Goal: Task Accomplishment & Management: Manage account settings

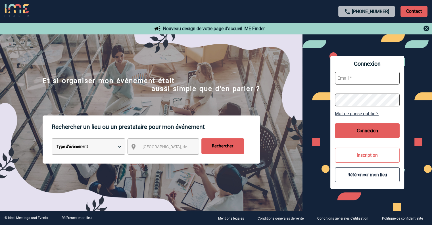
type input "ecarre@fmlogistic.com"
click at [368, 129] on button "Connexion" at bounding box center [367, 130] width 65 height 15
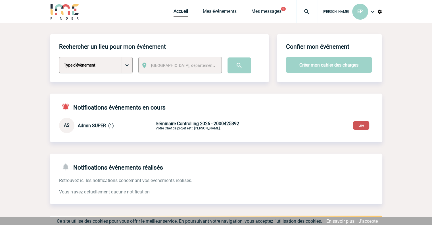
click at [362, 126] on button "Lire" at bounding box center [361, 125] width 16 height 9
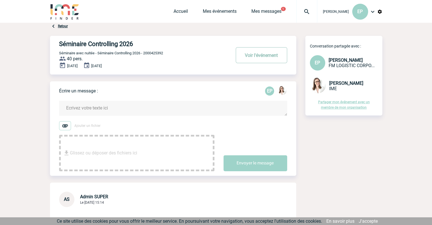
click at [253, 58] on button "Voir l'événement" at bounding box center [261, 55] width 51 height 16
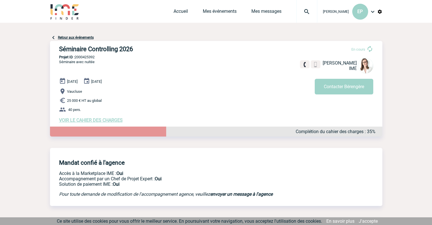
click at [112, 121] on span "VOIR LE CAHIER DES CHARGES" at bounding box center [91, 119] width 64 height 5
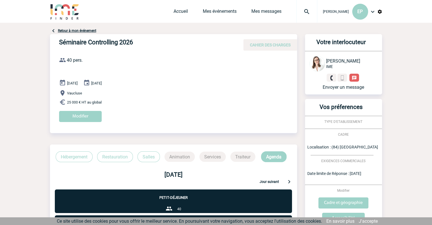
click at [271, 183] on p "Jour suivant" at bounding box center [268, 181] width 19 height 5
click at [237, 89] on p "Vaucluse" at bounding box center [178, 92] width 238 height 7
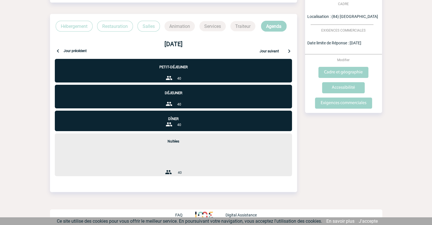
scroll to position [132, 0]
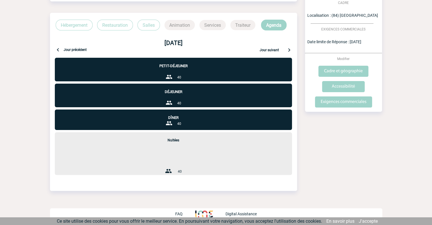
click at [374, 221] on link "J'accepte" at bounding box center [368, 220] width 19 height 5
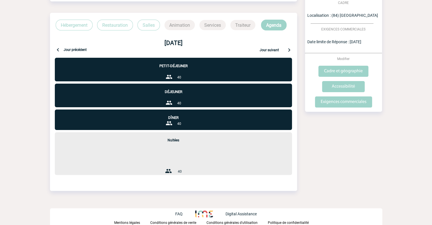
scroll to position [0, 0]
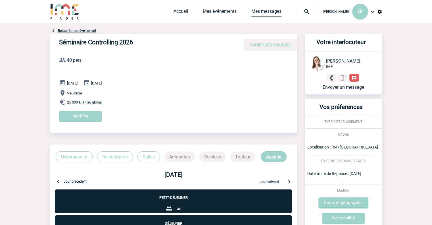
click at [263, 12] on link "Mes messages" at bounding box center [266, 13] width 30 height 8
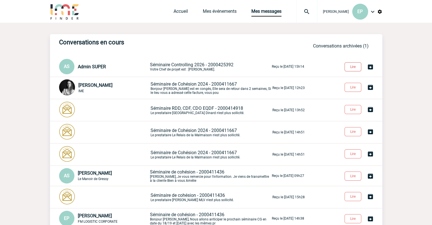
click at [355, 68] on button "Lire" at bounding box center [352, 66] width 17 height 9
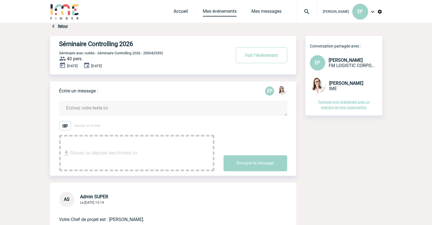
click at [223, 11] on link "Mes événements" at bounding box center [220, 13] width 34 height 8
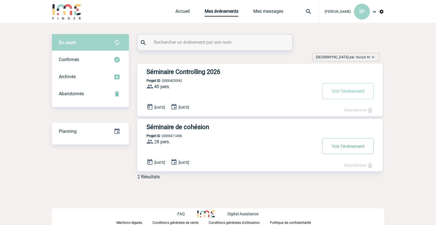
click at [345, 140] on button "Voir l'événement" at bounding box center [347, 146] width 51 height 16
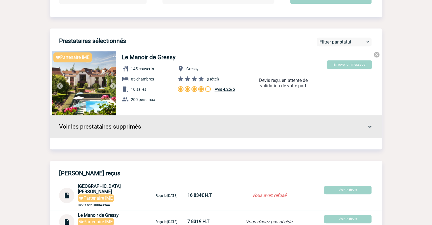
scroll to position [310, 0]
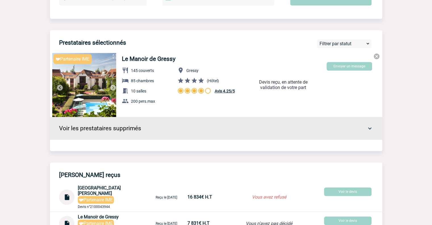
drag, startPoint x: 434, startPoint y: 51, endPoint x: 435, endPoint y: 134, distance: 82.9
click at [81, 87] on img at bounding box center [84, 85] width 64 height 64
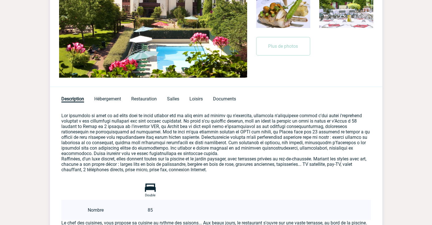
scroll to position [393, 0]
